Goal: Answer question/provide support: Share knowledge or assist other users

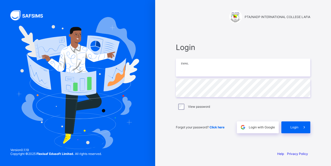
type input "**********"
click at [292, 127] on span "Login" at bounding box center [294, 127] width 8 height 4
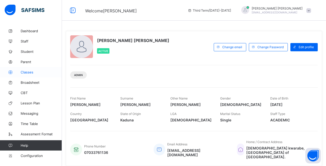
click at [27, 73] on span "Classes" at bounding box center [41, 72] width 41 height 4
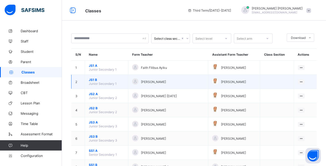
click at [96, 80] on span "JS1 B" at bounding box center [106, 80] width 35 height 4
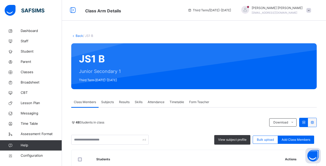
click at [124, 102] on span "Results" at bounding box center [124, 102] width 11 height 5
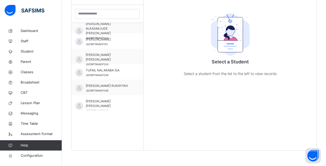
scroll to position [651, 0]
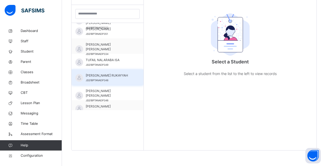
click at [106, 73] on div "[PERSON_NAME] RUKAYYAH JSS1BPTANADP348" at bounding box center [108, 76] width 72 height 15
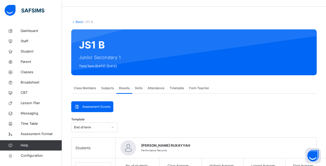
scroll to position [0, 0]
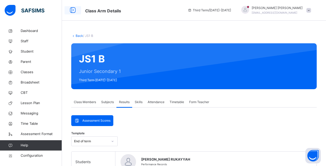
click at [70, 10] on icon at bounding box center [72, 10] width 9 height 9
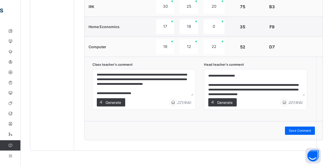
scroll to position [434, 0]
click at [291, 133] on span "Save Comment" at bounding box center [300, 130] width 22 height 5
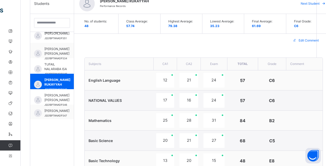
scroll to position [117, 0]
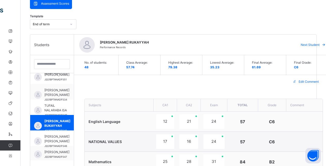
click at [307, 45] on span "Next Student" at bounding box center [310, 45] width 19 height 5
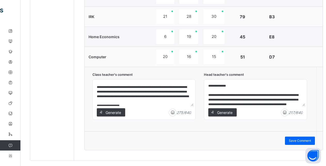
scroll to position [10, 0]
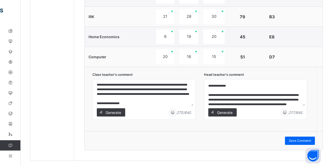
click at [221, 101] on textarea "**********" at bounding box center [255, 94] width 99 height 25
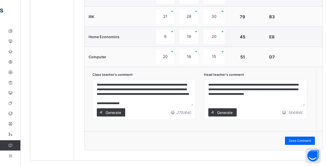
scroll to position [13, 0]
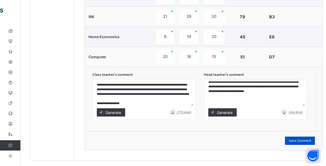
type textarea "**********"
click at [295, 141] on span "Save Comment" at bounding box center [300, 141] width 22 height 5
click at [296, 140] on span "Save Comment" at bounding box center [300, 141] width 22 height 5
click at [292, 140] on span "Save Comment" at bounding box center [300, 141] width 22 height 5
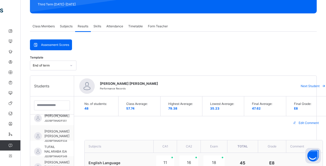
scroll to position [52, 0]
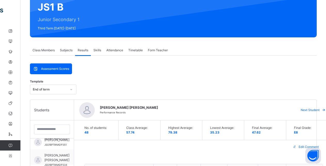
click at [312, 109] on span "Next Student" at bounding box center [310, 110] width 19 height 5
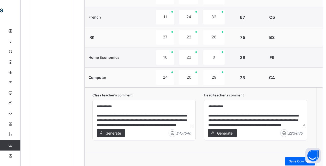
scroll to position [434, 0]
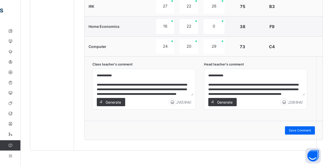
click at [174, 85] on textarea "**********" at bounding box center [144, 83] width 99 height 25
type textarea "**********"
click at [241, 89] on textarea "**********" at bounding box center [255, 83] width 99 height 25
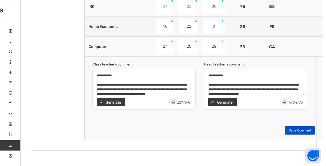
type textarea "**********"
click at [293, 130] on span "Save Comment" at bounding box center [300, 130] width 22 height 5
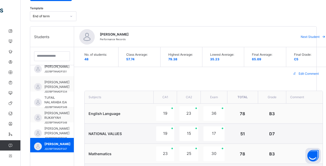
scroll to position [117, 0]
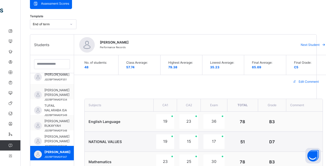
click at [306, 46] on span "Next Student" at bounding box center [310, 45] width 19 height 5
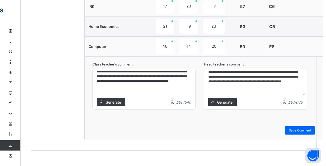
scroll to position [21, 0]
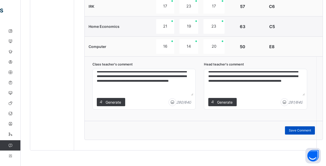
click at [293, 131] on span "Save Comment" at bounding box center [300, 130] width 22 height 5
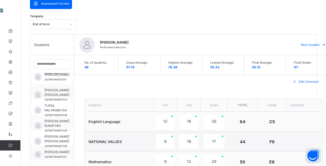
scroll to position [93, 0]
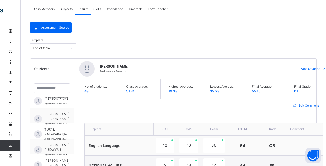
click at [304, 68] on span "Next Student" at bounding box center [310, 69] width 19 height 5
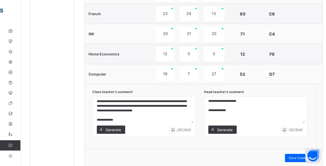
scroll to position [27, 0]
click at [294, 157] on span "Save Comment" at bounding box center [300, 158] width 22 height 5
click at [295, 158] on span "Save Comment" at bounding box center [300, 158] width 22 height 5
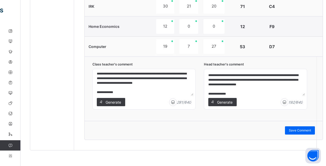
scroll to position [6, 0]
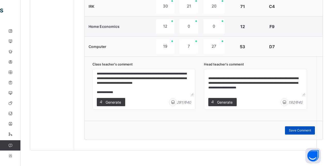
click at [299, 128] on span "Save Comment" at bounding box center [300, 130] width 22 height 5
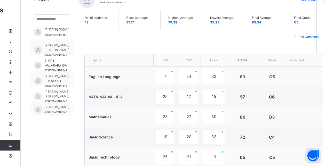
scroll to position [148, 0]
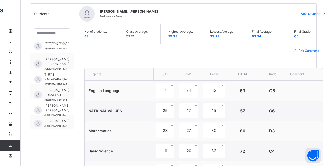
click at [310, 13] on span "Next Student" at bounding box center [310, 14] width 19 height 5
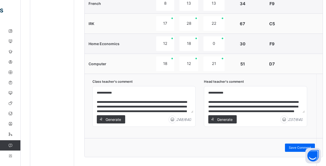
scroll to position [434, 0]
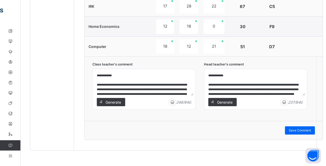
click at [113, 91] on textarea "**********" at bounding box center [144, 83] width 99 height 25
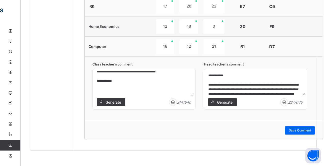
scroll to position [27, 0]
type textarea "**********"
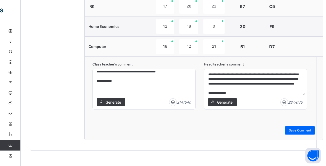
scroll to position [21, 0]
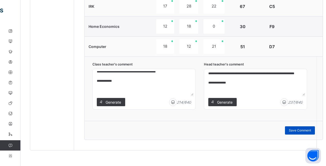
click at [299, 130] on span "Save Comment" at bounding box center [300, 130] width 22 height 5
